Goal: Transaction & Acquisition: Purchase product/service

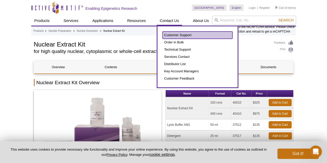
click at [166, 32] on link "Customer Support" at bounding box center [198, 35] width 70 height 7
click at [167, 34] on link "Customer Support" at bounding box center [198, 35] width 70 height 7
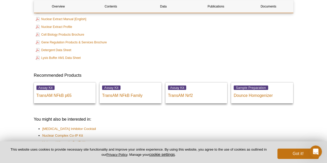
scroll to position [992, 0]
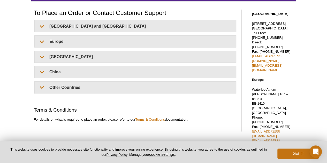
scroll to position [14, 0]
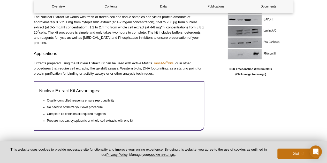
scroll to position [39, 0]
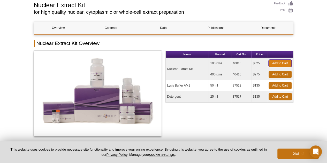
click at [278, 63] on link "Add to Cart" at bounding box center [280, 63] width 23 height 7
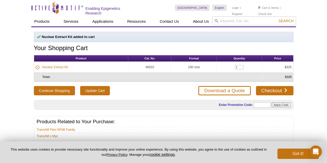
scroll to position [38, 0]
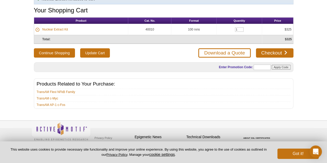
click at [4, 76] on div "Active Motif Logo Enabling Epigenetics Research 1 Search Skip to content Active…" at bounding box center [163, 64] width 327 height 204
click at [221, 50] on link "Download a Quote" at bounding box center [225, 52] width 53 height 9
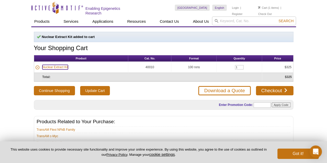
click at [56, 66] on link "Nuclear Extract Kit" at bounding box center [55, 67] width 26 height 5
click at [150, 65] on td "40010" at bounding box center [149, 67] width 43 height 11
click at [149, 65] on td "40010" at bounding box center [149, 67] width 43 height 11
